Goal: Information Seeking & Learning: Learn about a topic

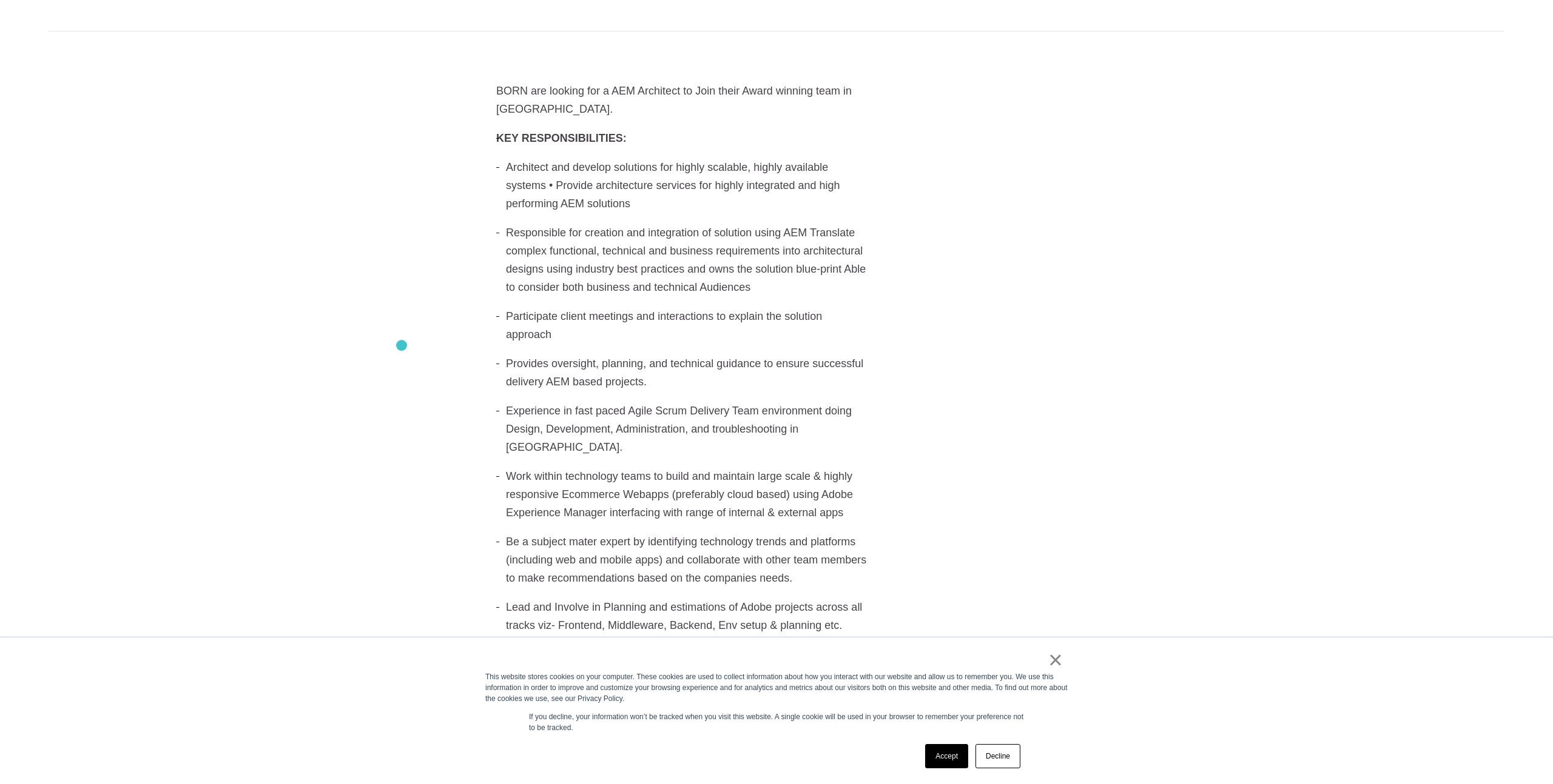
scroll to position [422, 0]
click at [948, 760] on link "Accept" at bounding box center [946, 756] width 43 height 24
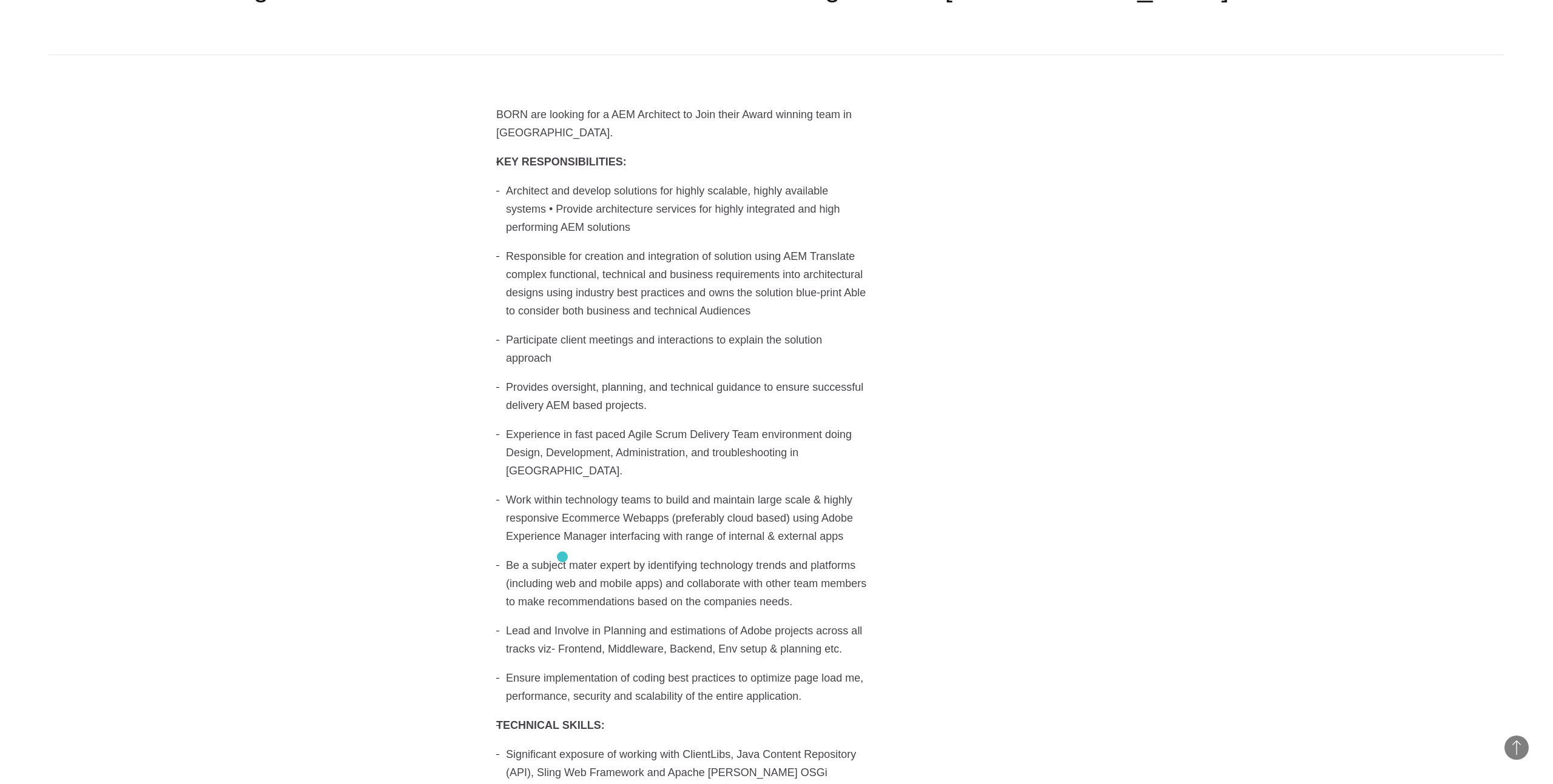
scroll to position [0, 0]
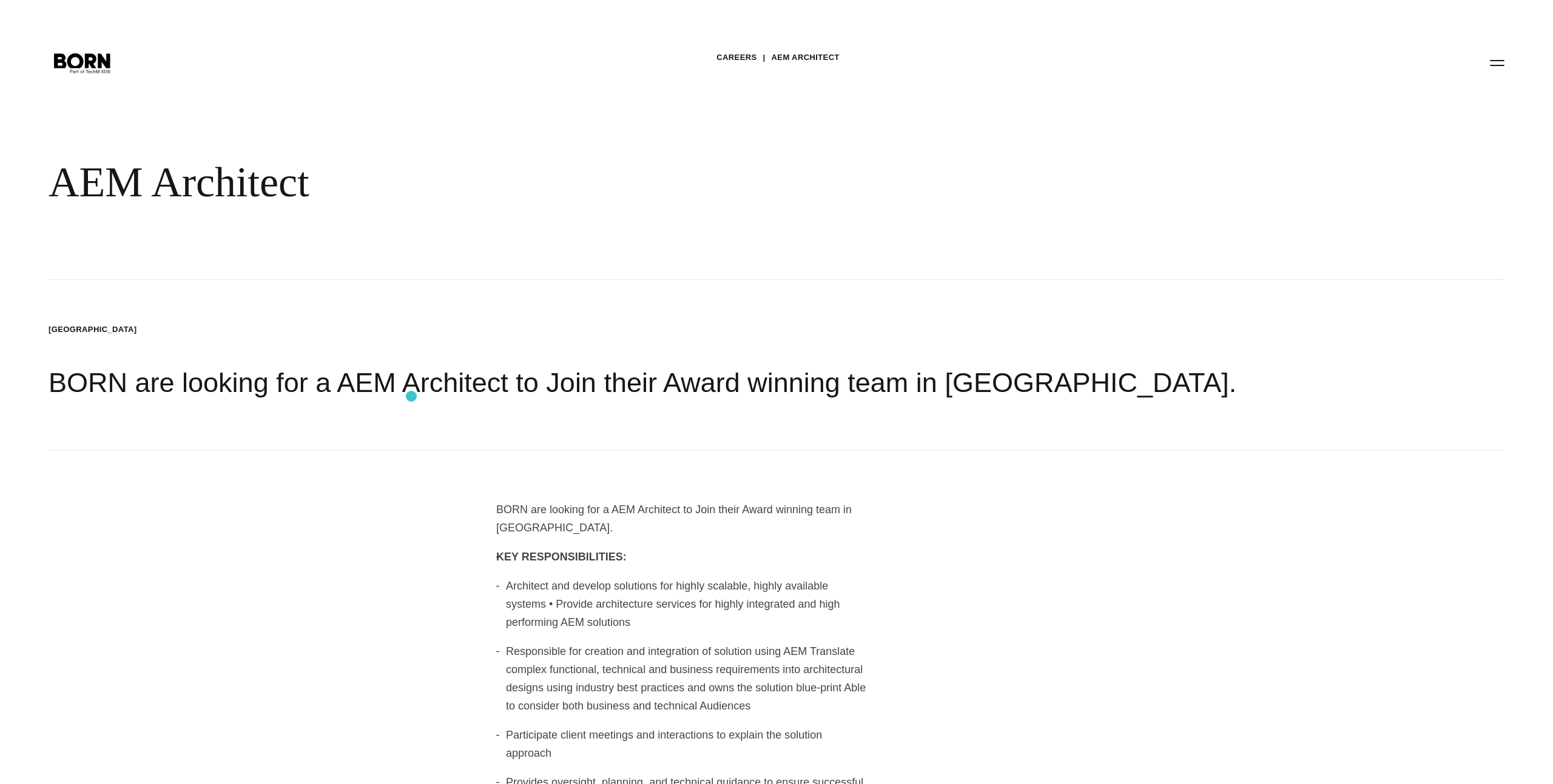
click at [365, 325] on div "[GEOGRAPHIC_DATA]" at bounding box center [776, 323] width 1455 height 85
click at [729, 59] on link "Careers" at bounding box center [736, 58] width 40 height 19
click at [75, 62] on icon ".st0{display:none;} .st1{display:inline;} .st2{font-family:'HelveticaNeue-Mediu…" at bounding box center [82, 63] width 77 height 32
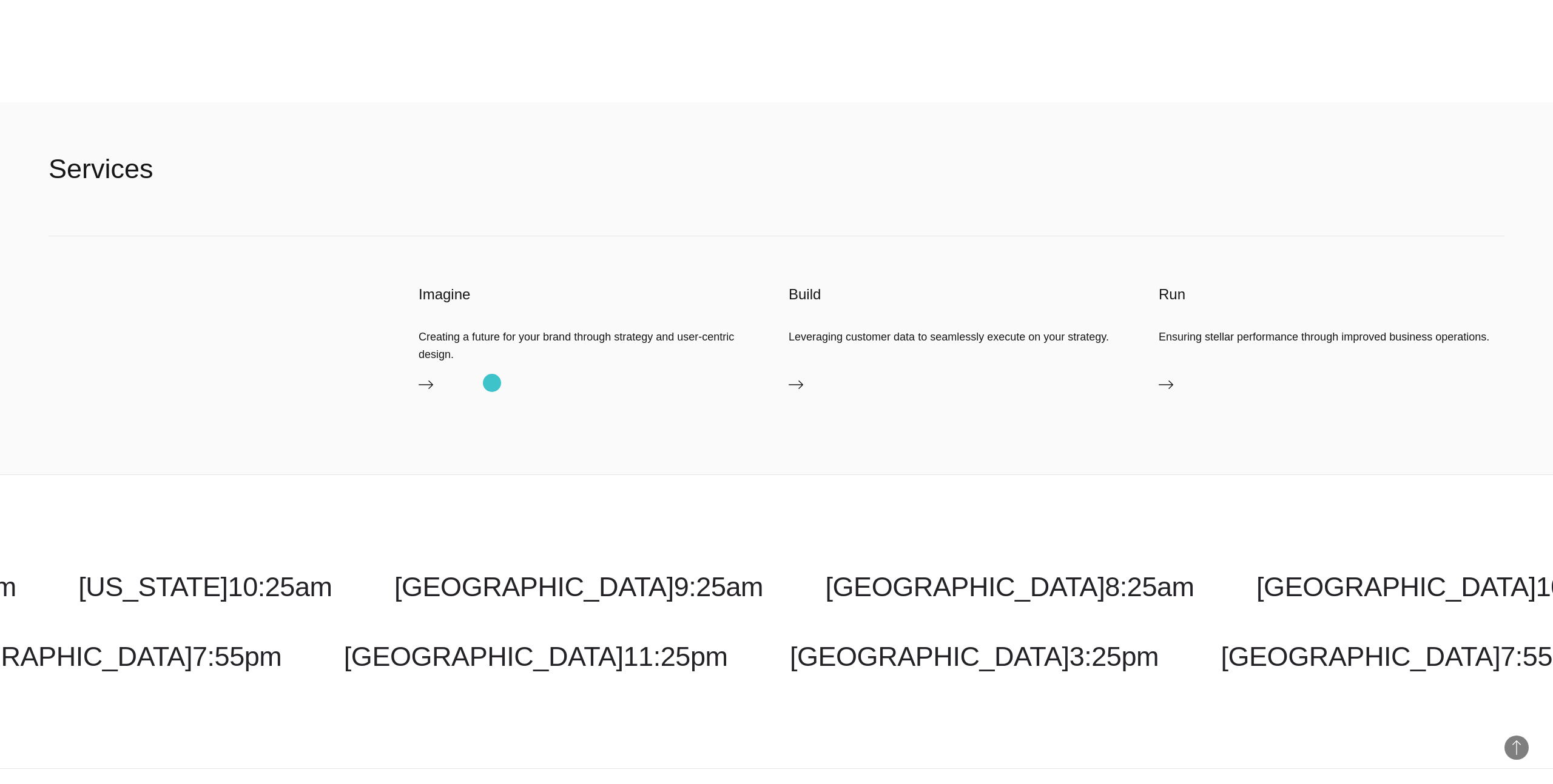
scroll to position [4993, 0]
